Goal: Obtain resource: Download file/media

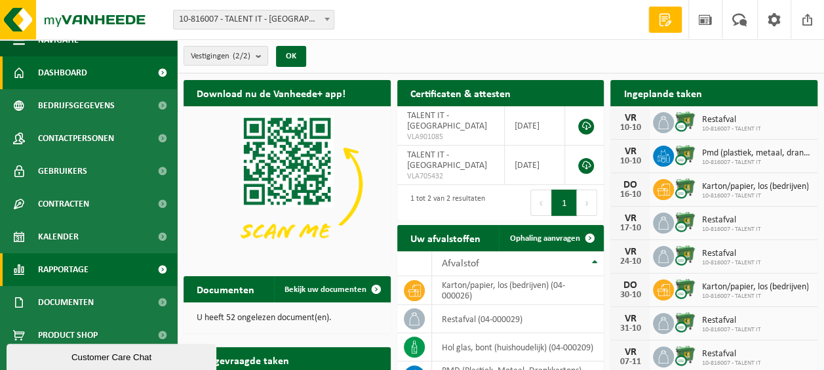
scroll to position [30, 0]
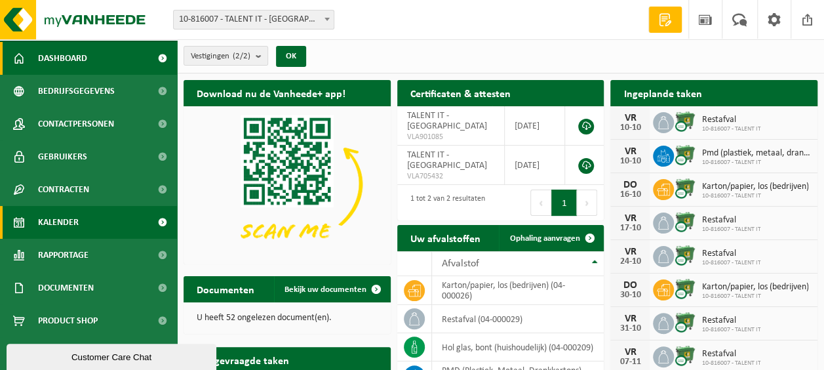
click at [71, 227] on span "Kalender" at bounding box center [58, 222] width 41 height 33
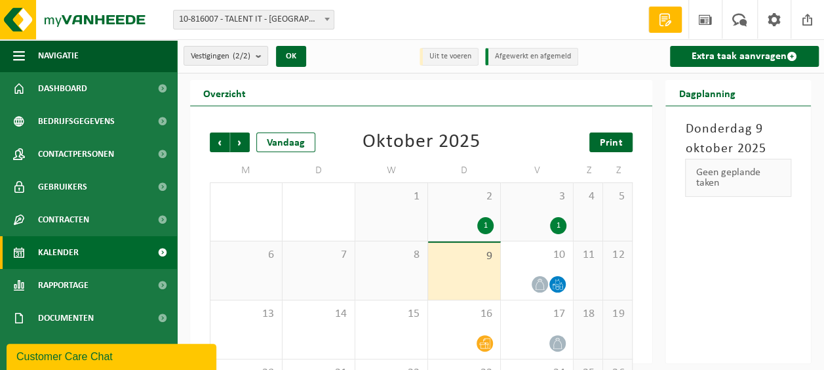
click at [611, 144] on span "Print" at bounding box center [611, 143] width 22 height 10
click at [242, 142] on span "Volgende" at bounding box center [240, 142] width 20 height 20
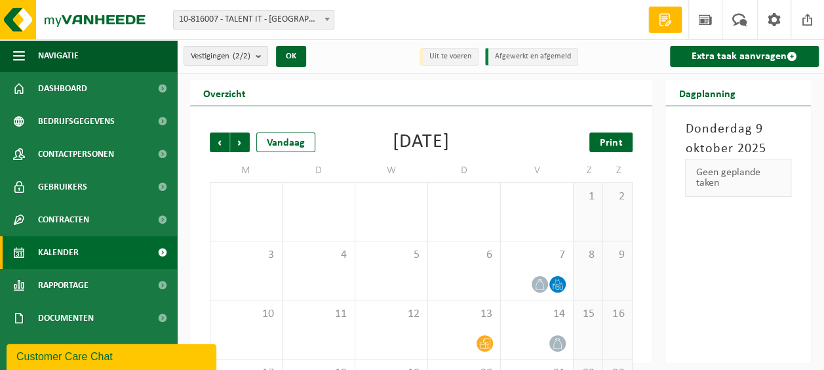
click at [609, 142] on span "Print" at bounding box center [611, 143] width 22 height 10
click at [220, 143] on span "Vorige" at bounding box center [220, 142] width 20 height 20
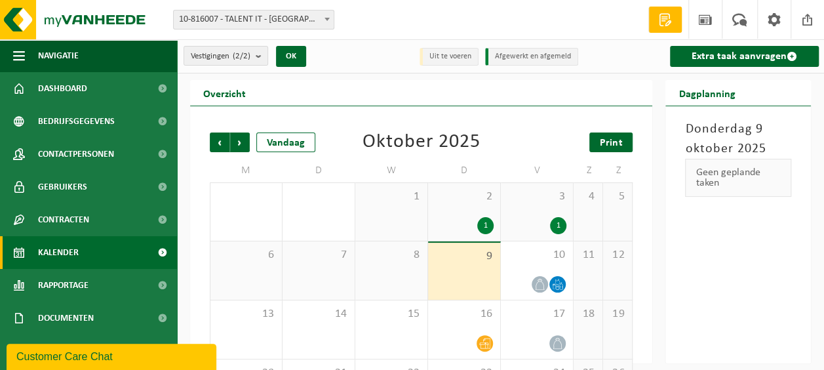
click at [628, 147] on link "Print" at bounding box center [610, 142] width 43 height 20
click at [242, 145] on span "Volgende" at bounding box center [240, 142] width 20 height 20
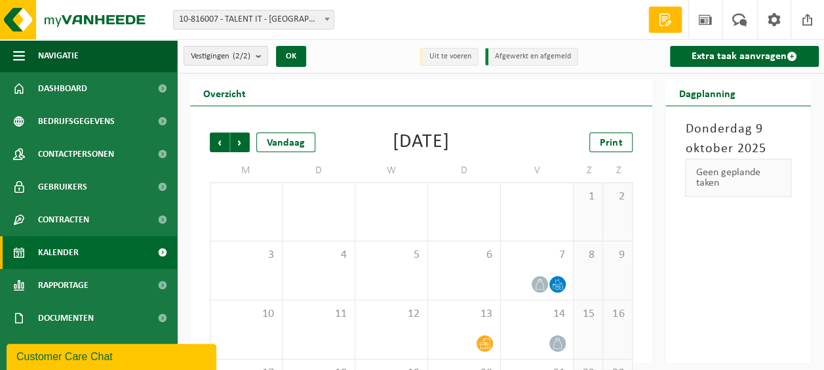
click at [242, 145] on span "Volgende" at bounding box center [240, 142] width 20 height 20
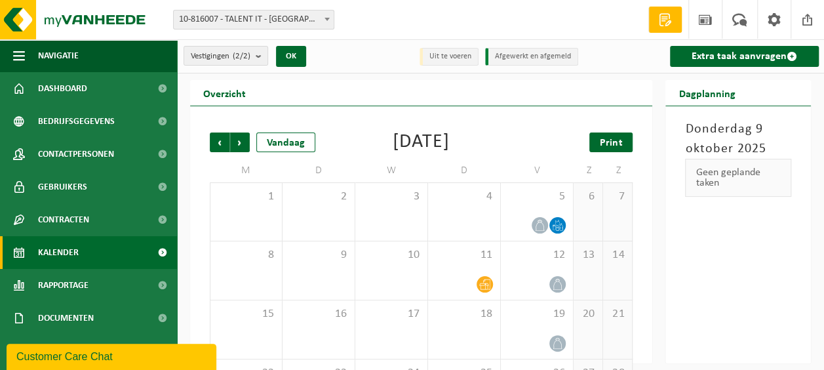
click at [611, 142] on span "Print" at bounding box center [611, 143] width 22 height 10
